Goal: Navigation & Orientation: Understand site structure

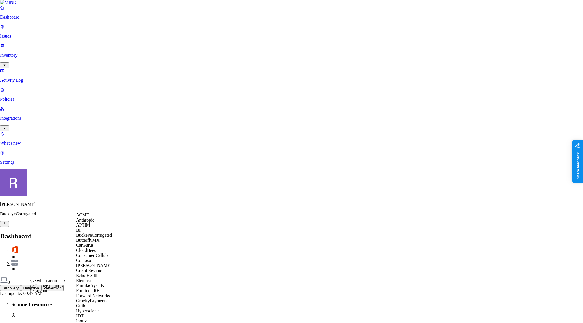
scroll to position [243, 0]
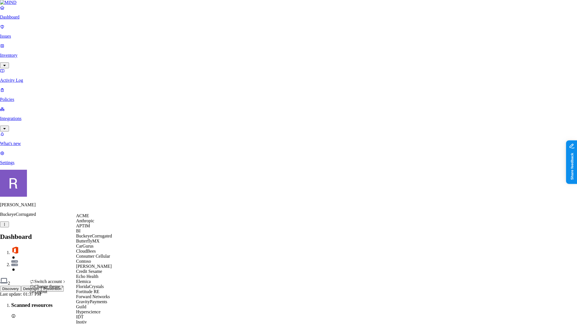
scroll to position [135, 0]
click at [95, 299] on span "GravityPayments" at bounding box center [91, 301] width 31 height 5
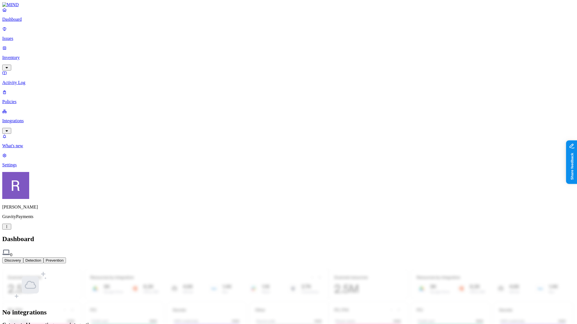
click at [25, 109] on link "Integrations" at bounding box center [288, 121] width 573 height 24
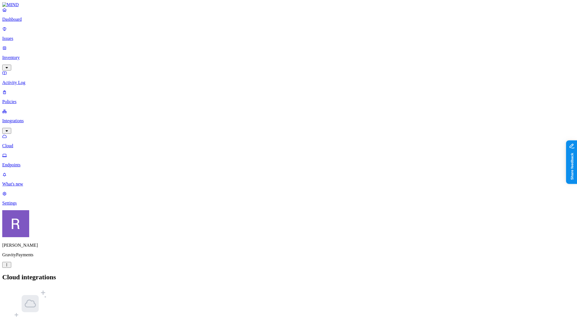
click at [21, 205] on p "Settings" at bounding box center [288, 202] width 573 height 5
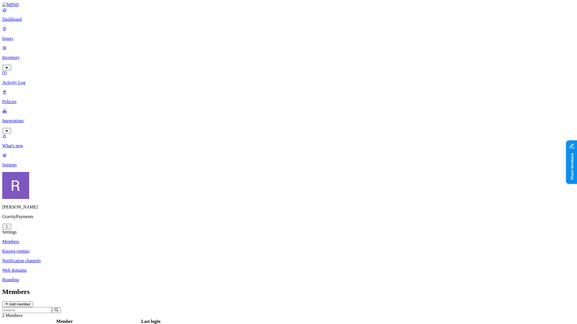
click at [33, 99] on p "Policies" at bounding box center [288, 101] width 573 height 5
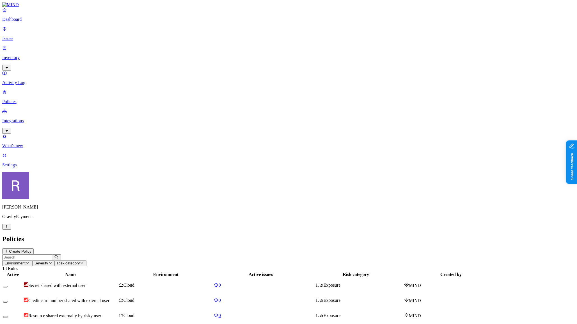
click at [33, 37] on p "Issues" at bounding box center [288, 38] width 573 height 5
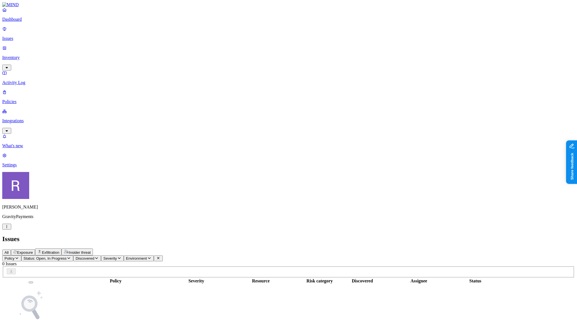
click at [31, 22] on p "Dashboard" at bounding box center [288, 19] width 573 height 5
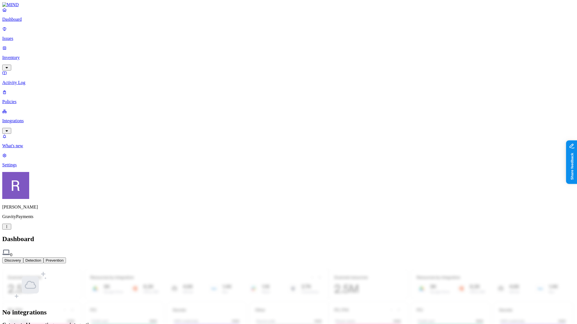
click at [31, 118] on p "Integrations" at bounding box center [288, 120] width 573 height 5
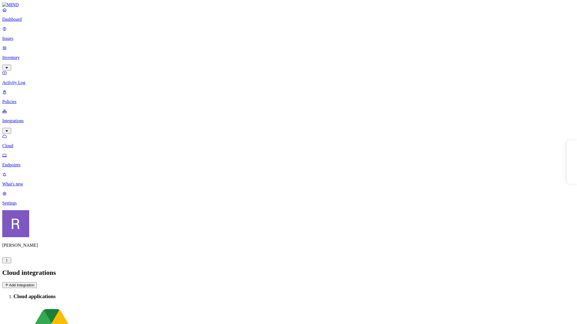
click at [24, 22] on p "Dashboard" at bounding box center [288, 19] width 573 height 5
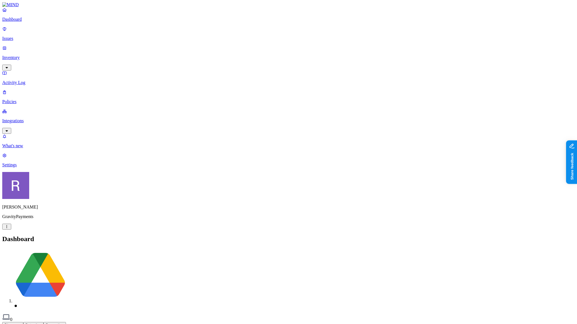
click at [23, 118] on p "Integrations" at bounding box center [288, 120] width 573 height 5
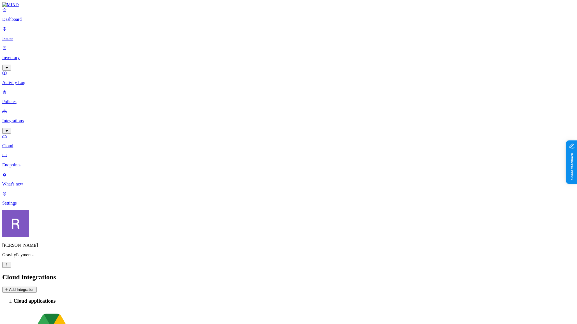
click at [22, 22] on link "Dashboard" at bounding box center [288, 14] width 573 height 15
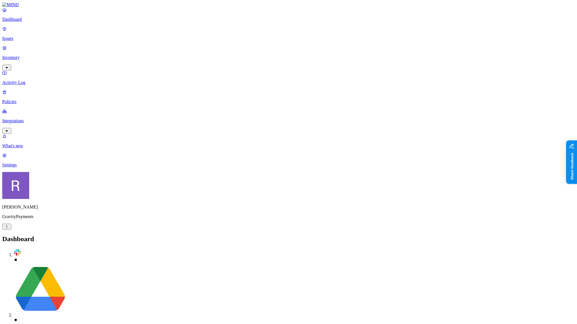
click at [21, 55] on p "Inventory" at bounding box center [288, 57] width 573 height 5
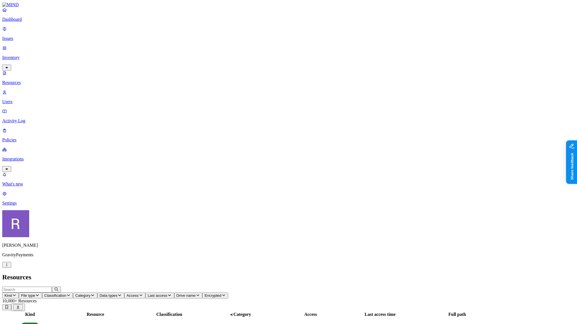
click at [26, 22] on p "Dashboard" at bounding box center [288, 19] width 573 height 5
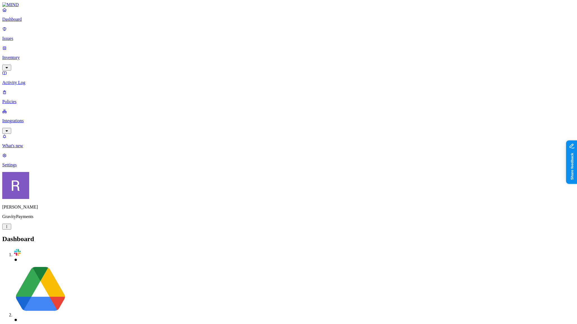
click at [28, 99] on p "Policies" at bounding box center [288, 101] width 573 height 5
